Goal: Find specific page/section: Find specific page/section

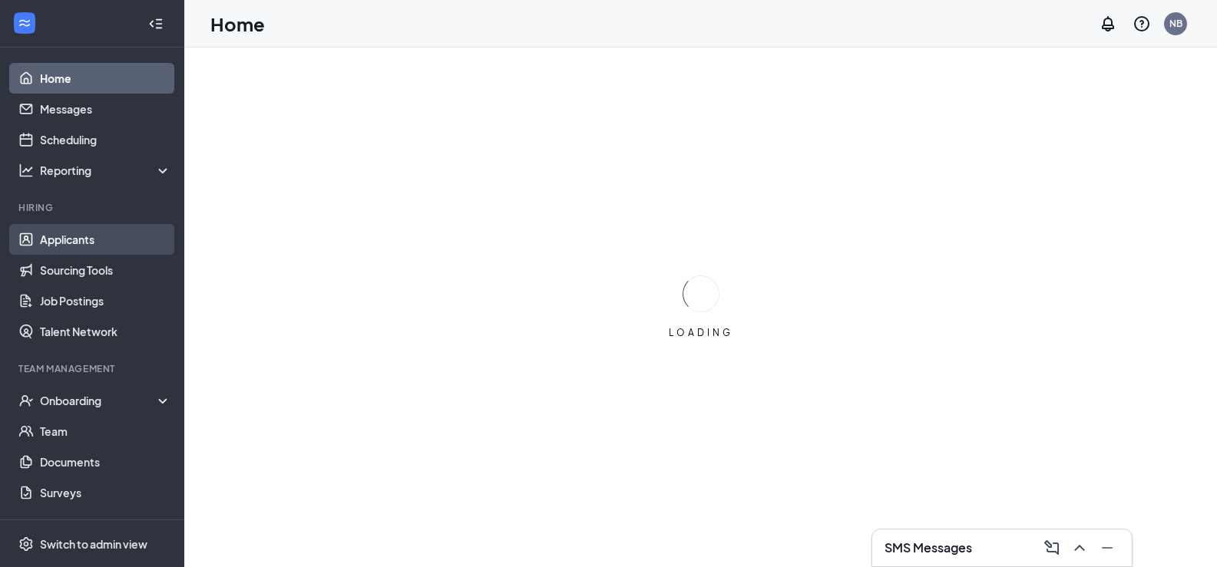
click at [57, 243] on link "Applicants" at bounding box center [105, 239] width 131 height 31
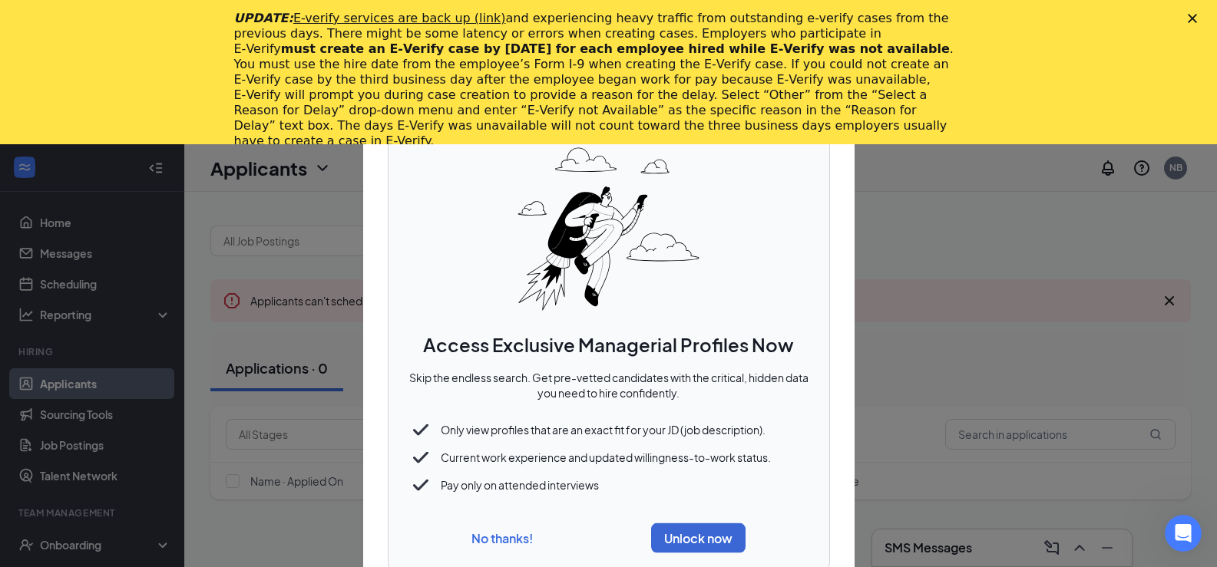
click at [504, 537] on button "No thanks!" at bounding box center [501, 539] width 61 height 16
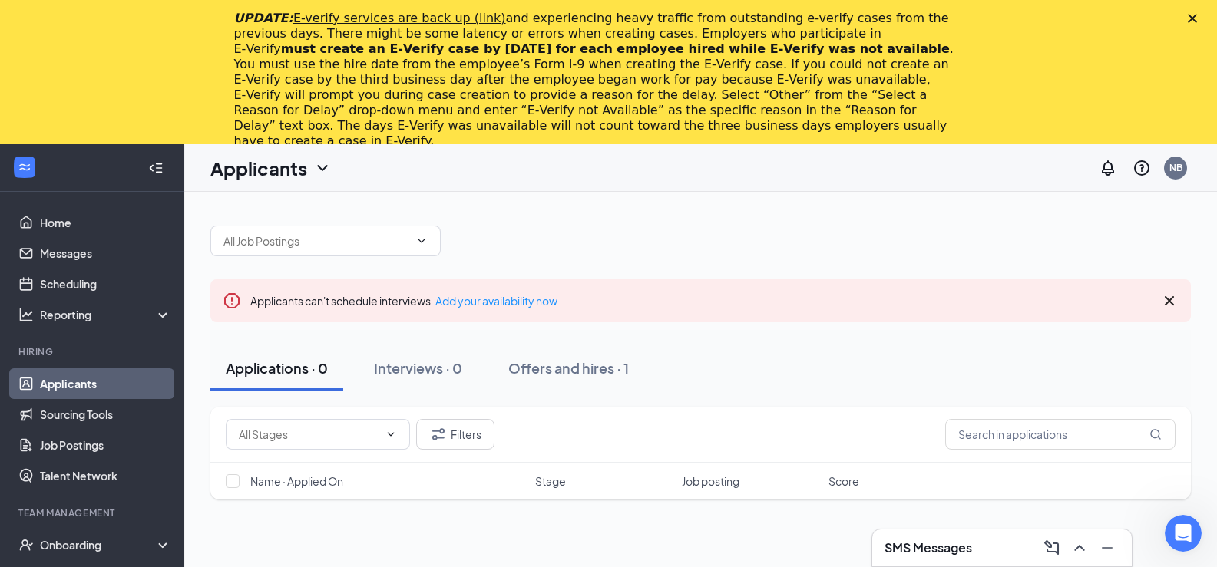
click at [1197, 16] on icon "Close" at bounding box center [1192, 18] width 9 height 9
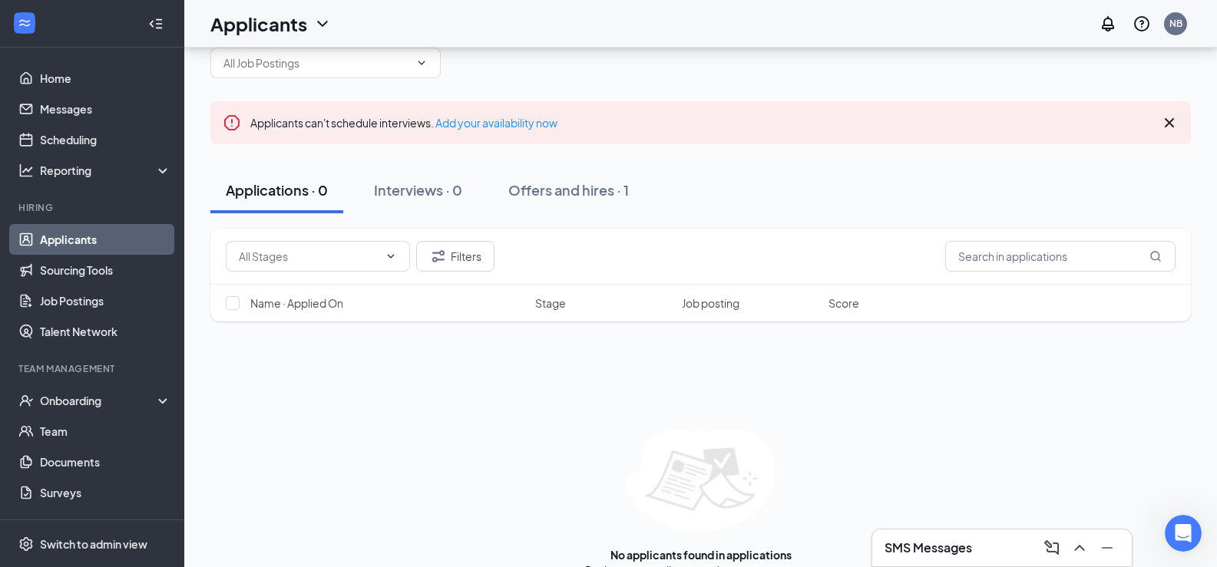
scroll to position [63, 0]
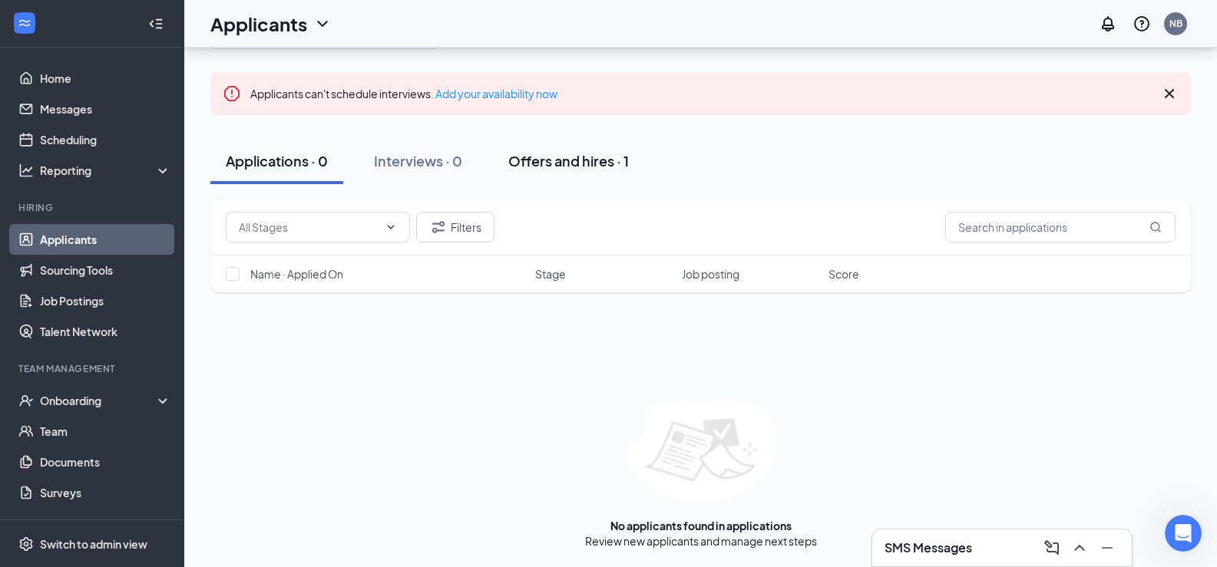
click at [583, 165] on div "Offers and hires · 1" at bounding box center [568, 160] width 121 height 19
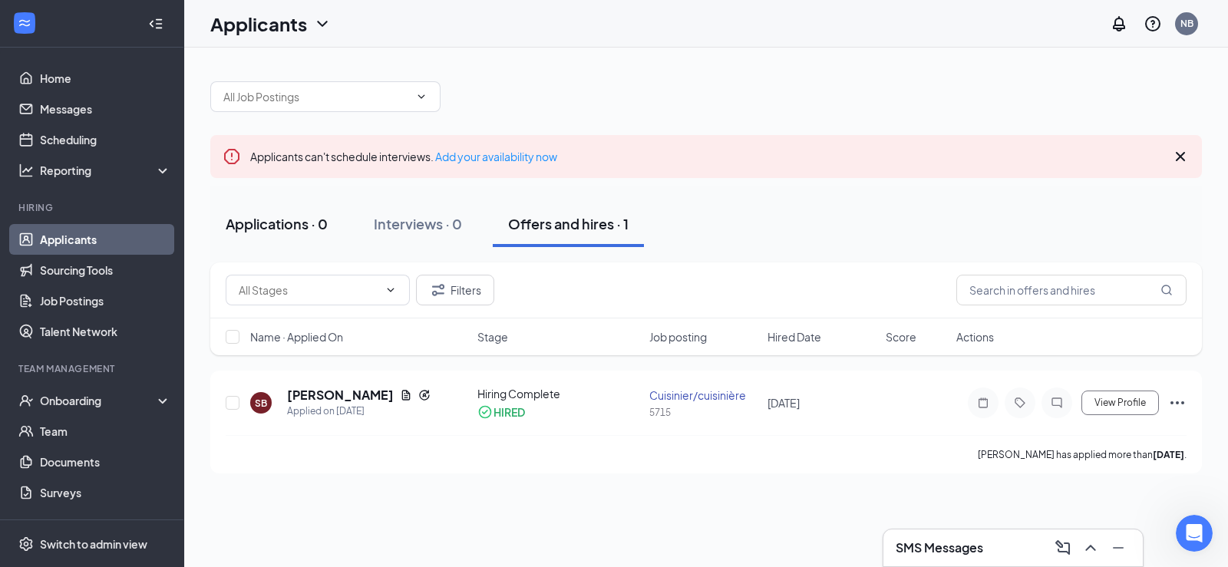
click at [285, 223] on div "Applications · 0" at bounding box center [277, 223] width 102 height 19
